Goal: Information Seeking & Learning: Understand process/instructions

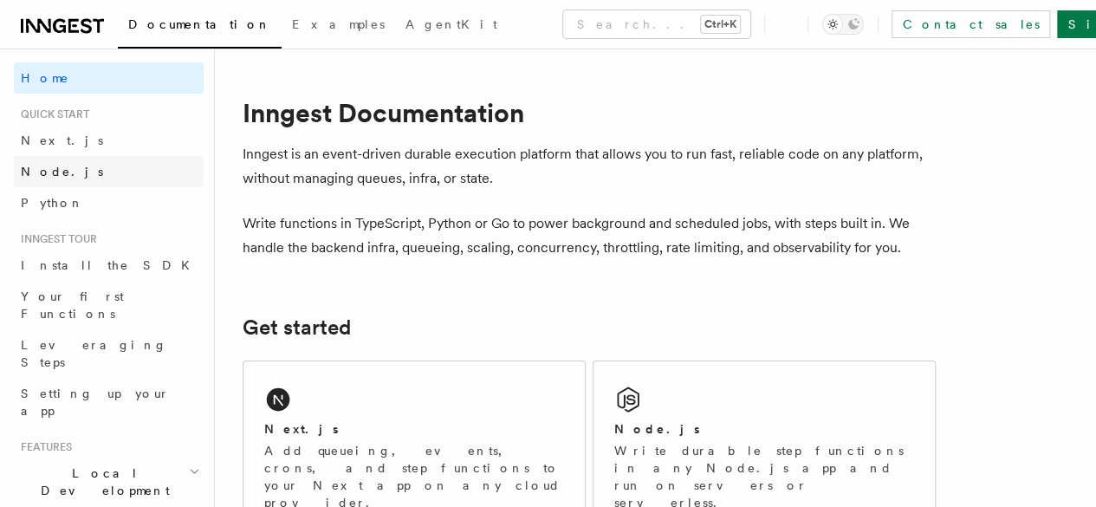
click at [84, 171] on link "Node.js" at bounding box center [109, 171] width 190 height 31
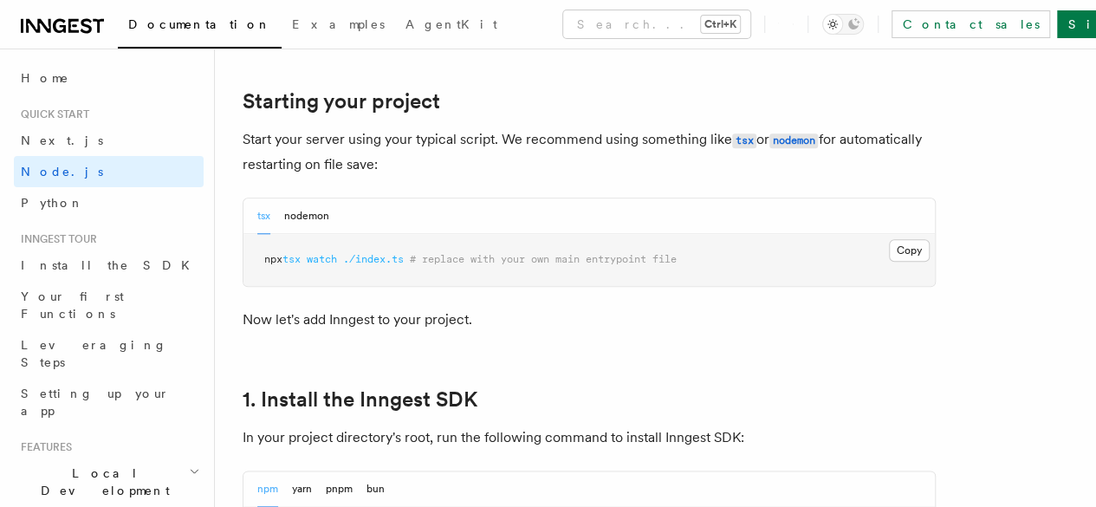
scroll to position [807, 0]
click at [438, 266] on span "# replace with your own main entrypoint file" at bounding box center [543, 260] width 267 height 12
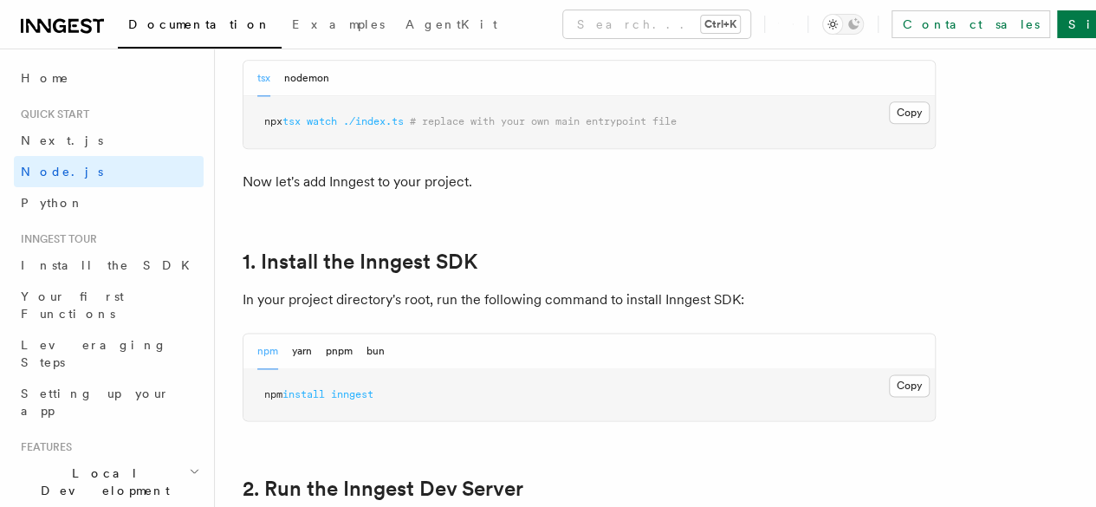
scroll to position [1053, 0]
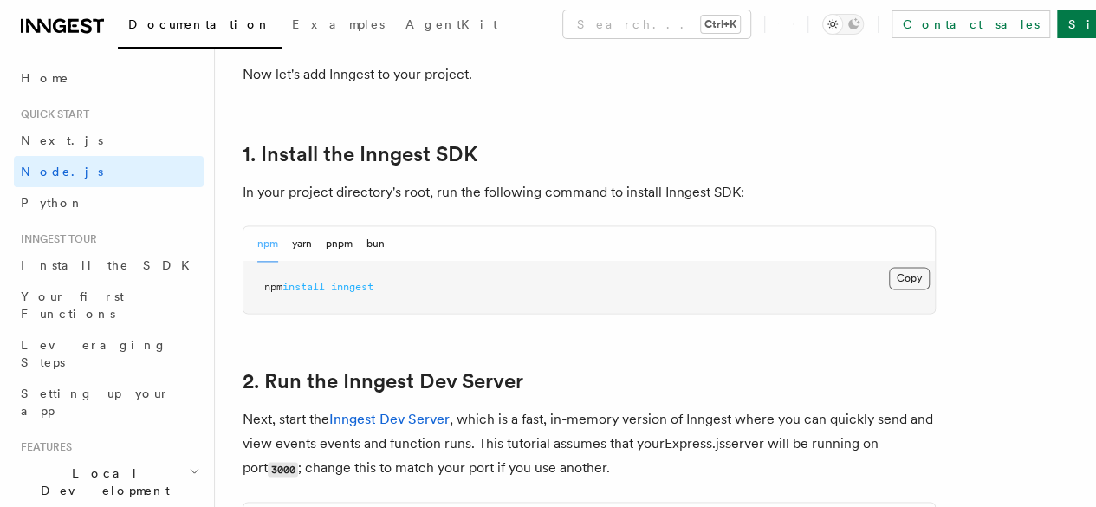
click at [889, 289] on button "Copy Copied" at bounding box center [909, 278] width 41 height 23
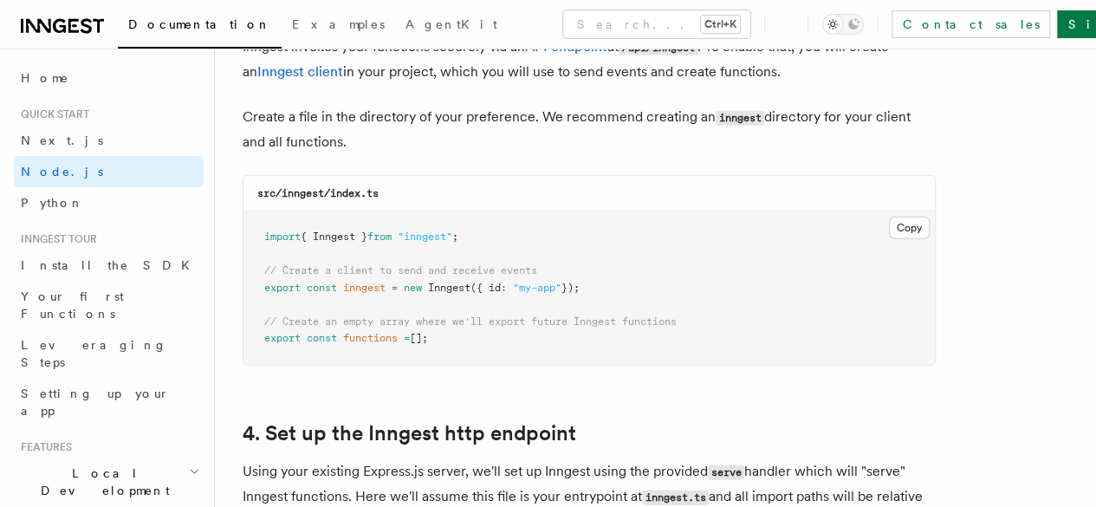
scroll to position [2297, 0]
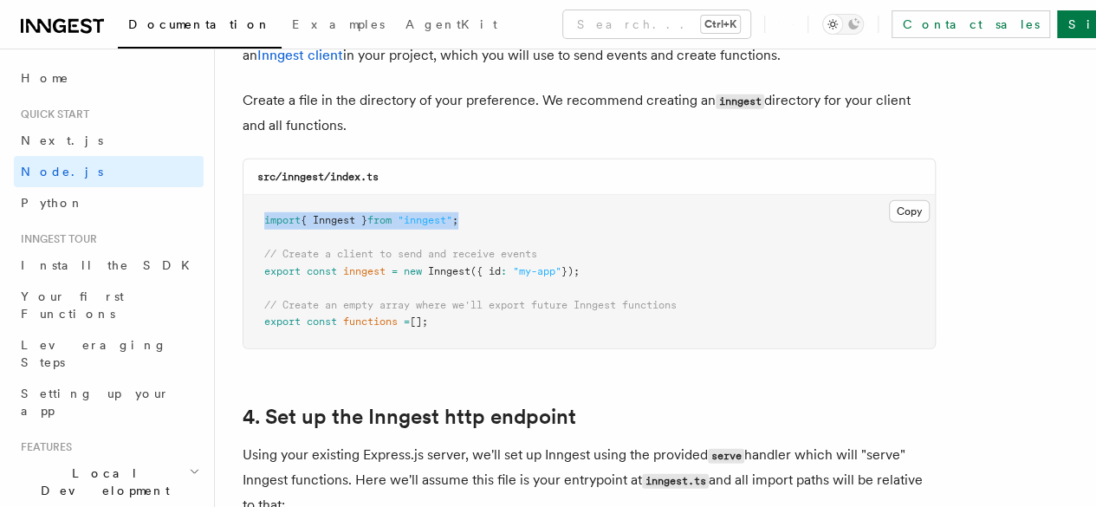
drag, startPoint x: 489, startPoint y: 207, endPoint x: 243, endPoint y: 191, distance: 246.5
click at [243, 195] on pre "import { Inngest } from "inngest" ; // Create a client to send and receive even…" at bounding box center [588, 271] width 691 height 153
copy span "import { Inngest } from "inngest" ;"
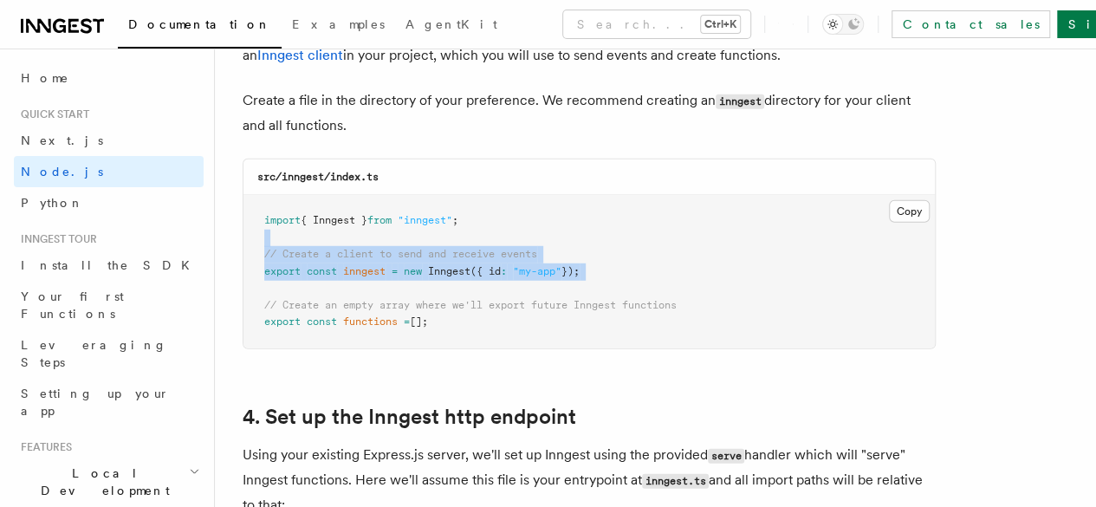
drag, startPoint x: 269, startPoint y: 230, endPoint x: 665, endPoint y: 266, distance: 397.5
click at [665, 266] on pre "import { Inngest } from "inngest" ; // Create a client to send and receive even…" at bounding box center [588, 271] width 691 height 153
copy code "// Create a client to send and receive events export const inngest = new Innges…"
drag, startPoint x: 260, startPoint y: 288, endPoint x: 450, endPoint y: 320, distance: 192.2
click at [450, 320] on pre "import { Inngest } from "inngest" ; // Create a client to send and receive even…" at bounding box center [588, 271] width 691 height 153
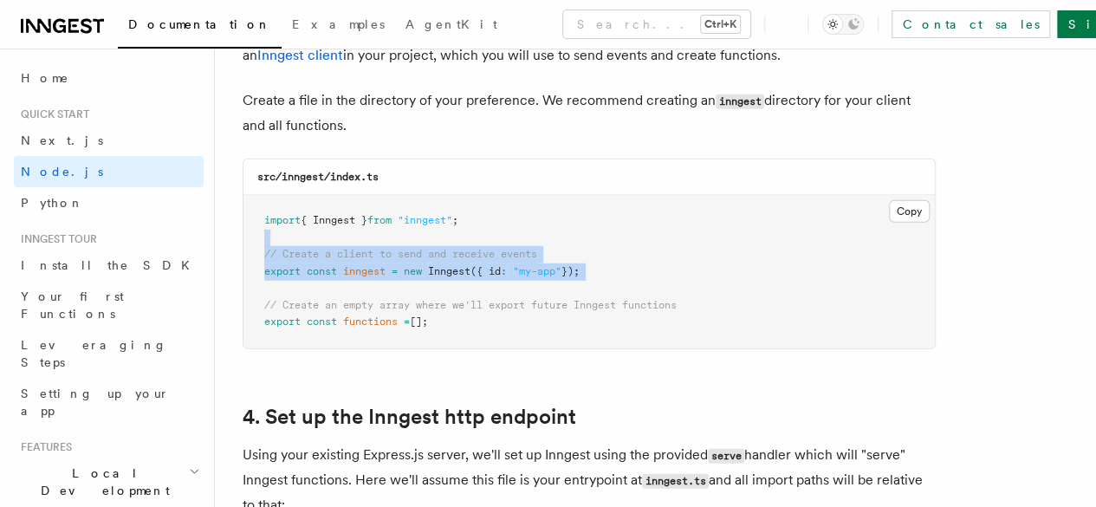
copy code "// Create an empty array where we'll export future Inngest functions export con…"
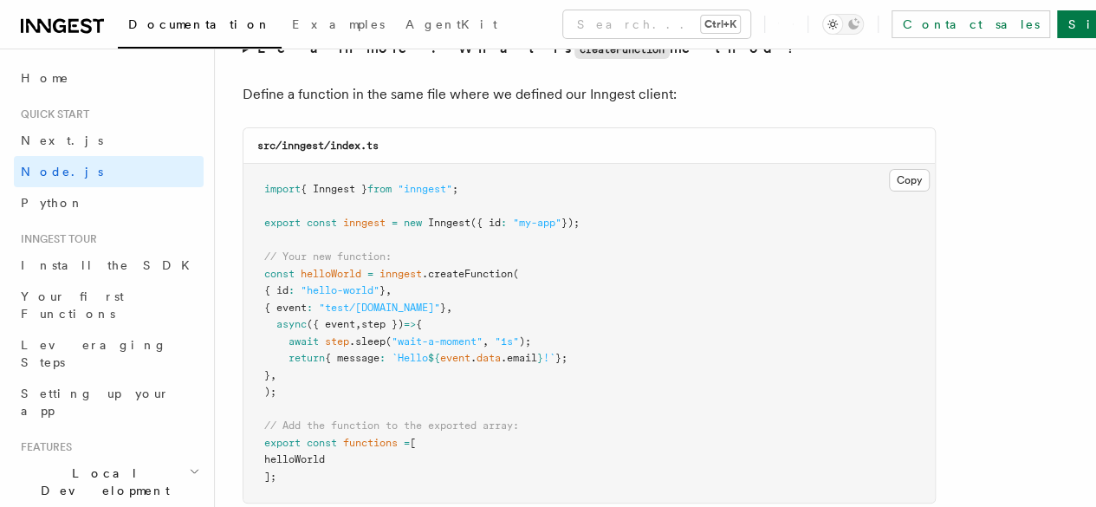
scroll to position [3461, 0]
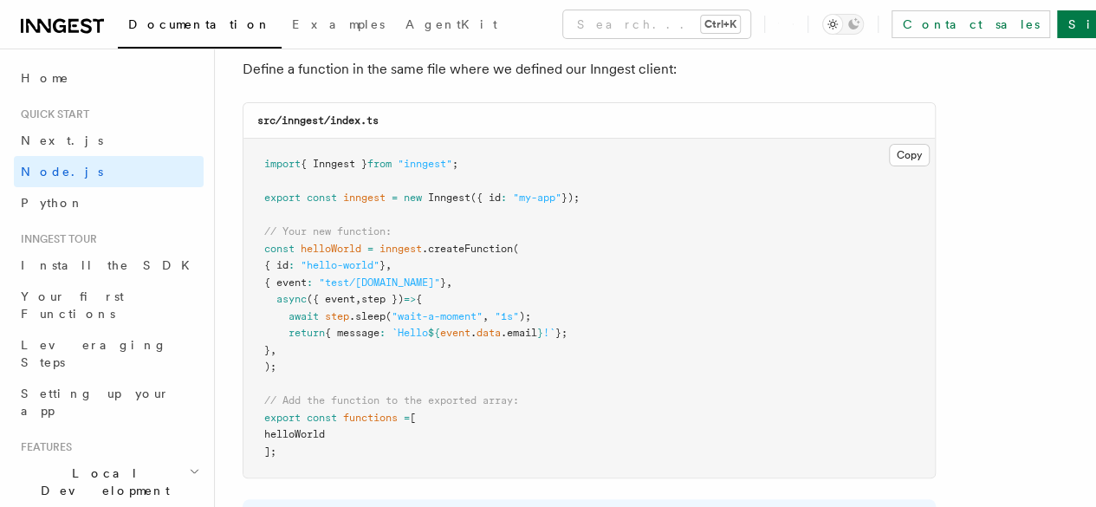
click at [663, 273] on pre "import { Inngest } from "inngest" ; export const inngest = new Inngest ({ id : …" at bounding box center [588, 308] width 691 height 339
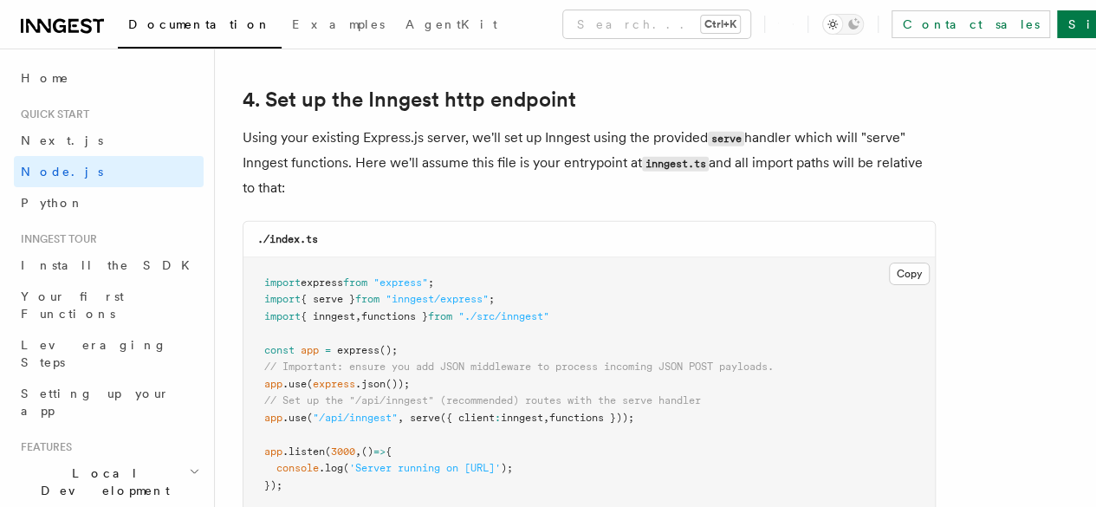
scroll to position [2594, 0]
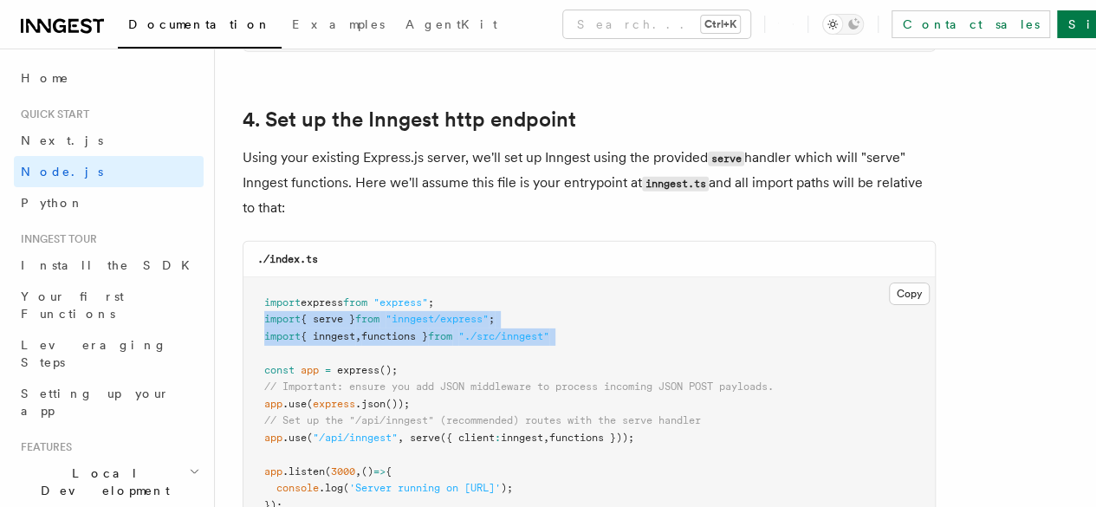
drag, startPoint x: 262, startPoint y: 302, endPoint x: 553, endPoint y: 332, distance: 291.7
click at [553, 332] on pre "import express from "express" ; import { serve } from "inngest/express" ; impor…" at bounding box center [588, 404] width 691 height 255
copy code "import { serve } from "inngest/express" ; import { inngest , functions } from "…"
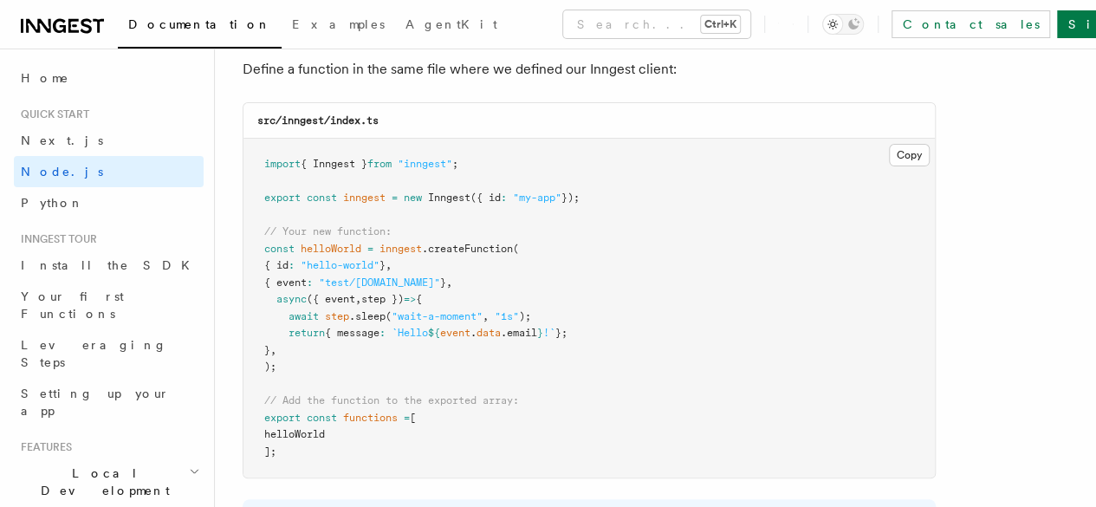
scroll to position [3459, 0]
click at [655, 331] on pre "import { Inngest } from "inngest" ; export const inngest = new Inngest ({ id : …" at bounding box center [588, 309] width 691 height 339
drag, startPoint x: 383, startPoint y: 283, endPoint x: 518, endPoint y: 290, distance: 135.3
click at [518, 256] on span "const helloWorld = inngest .createFunction (" at bounding box center [391, 250] width 255 height 12
copy span "inngest .createFunction"
